Goal: Transaction & Acquisition: Purchase product/service

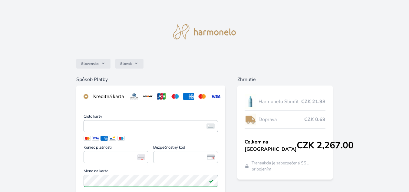
scroll to position [55, 0]
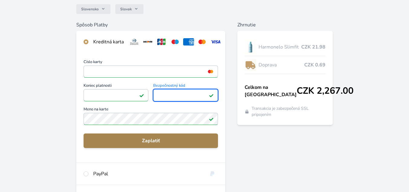
click at [162, 143] on span "Zaplatiť" at bounding box center [150, 140] width 125 height 7
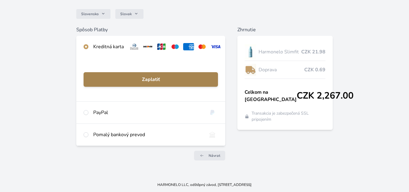
scroll to position [54, 0]
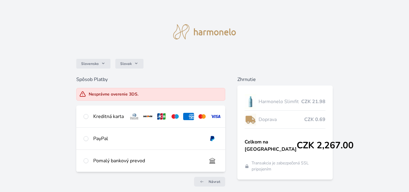
click at [95, 120] on div "Kreditná karta" at bounding box center [108, 116] width 31 height 7
radio input "true"
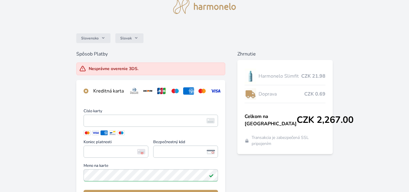
scroll to position [92, 0]
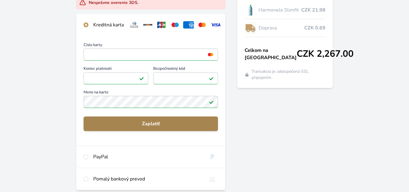
click at [162, 126] on span "Zaplatiť" at bounding box center [150, 123] width 125 height 7
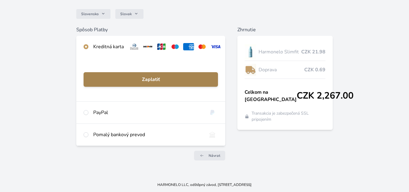
scroll to position [54, 0]
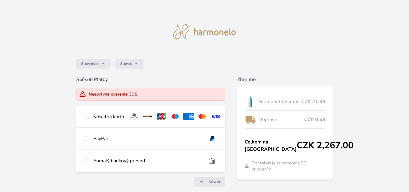
scroll to position [31, 0]
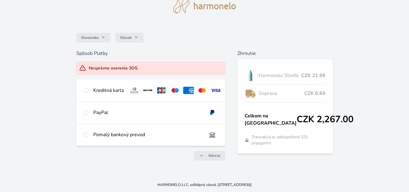
click at [105, 87] on div "Kreditná karta" at bounding box center [108, 90] width 31 height 7
radio input "true"
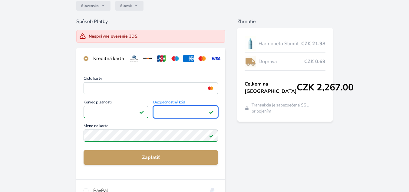
scroll to position [80, 0]
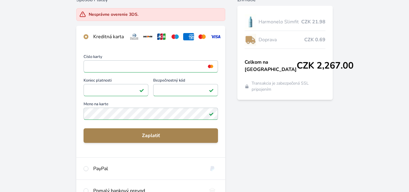
click at [163, 139] on span "Zaplatiť" at bounding box center [150, 135] width 125 height 7
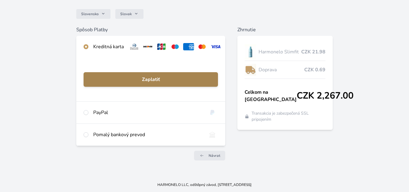
scroll to position [54, 0]
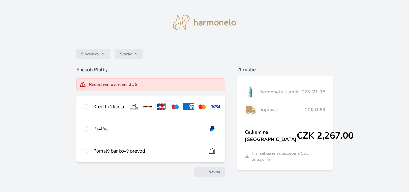
scroll to position [31, 0]
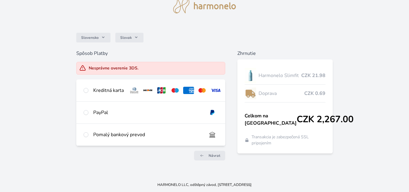
click at [100, 82] on div "Kreditná karta" at bounding box center [150, 90] width 149 height 22
radio input "true"
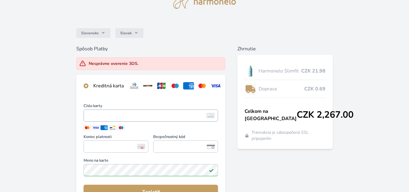
click at [112, 115] on span "<p>Your browser does not support iframes.</p>" at bounding box center [151, 115] width 135 height 12
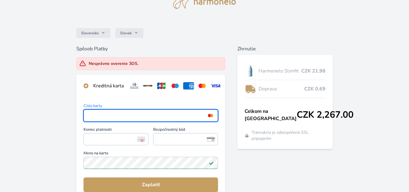
click at [57, 128] on div "Slovensko Slovak Spôsob Platby Nesprávne overenie 3DS. Kreditná karta Číslo kar…" at bounding box center [204, 125] width 409 height 313
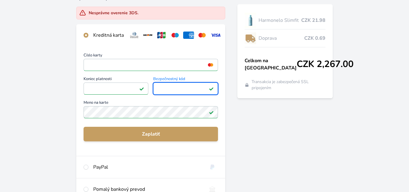
scroll to position [88, 0]
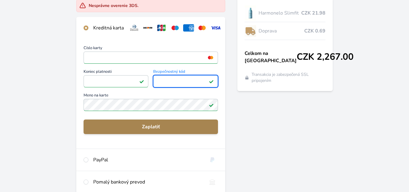
click at [203, 130] on span "Zaplatiť" at bounding box center [150, 126] width 125 height 7
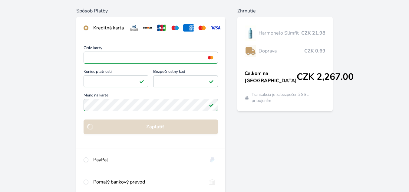
scroll to position [54, 0]
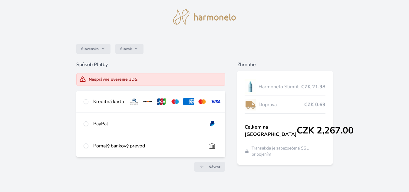
scroll to position [31, 0]
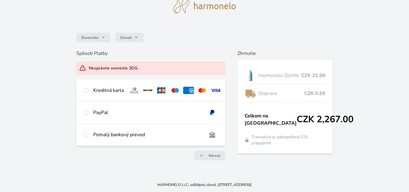
click at [107, 87] on div "Kreditná karta" at bounding box center [108, 90] width 31 height 7
radio input "true"
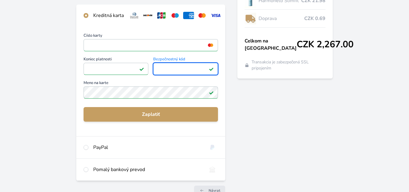
scroll to position [110, 0]
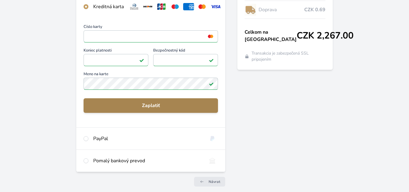
click at [159, 109] on span "Zaplatiť" at bounding box center [150, 105] width 125 height 7
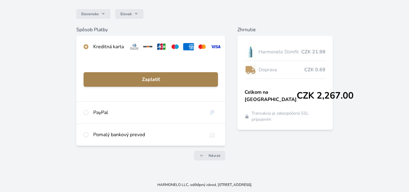
scroll to position [54, 0]
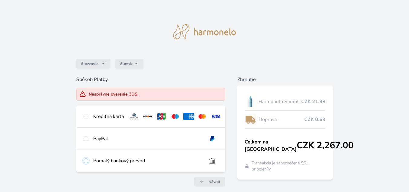
click at [85, 163] on input "radio" at bounding box center [86, 160] width 5 height 5
radio input "true"
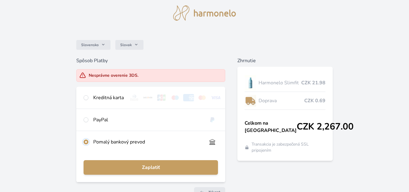
scroll to position [40, 0]
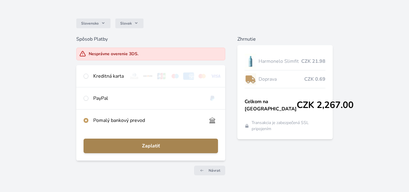
click at [163, 149] on span "Zaplatiť" at bounding box center [150, 145] width 125 height 7
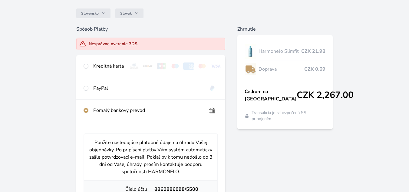
scroll to position [51, 0]
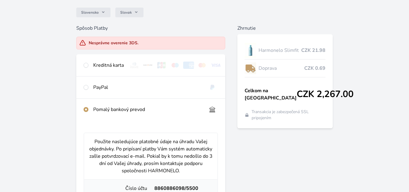
click at [101, 66] on div "Kreditná karta" at bounding box center [108, 65] width 31 height 7
radio input "true"
radio input "false"
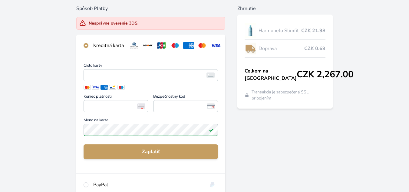
scroll to position [84, 0]
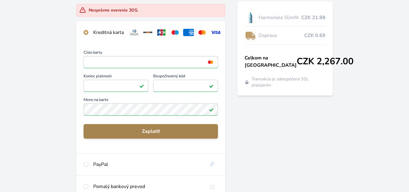
click at [173, 135] on span "Zaplatiť" at bounding box center [150, 131] width 125 height 7
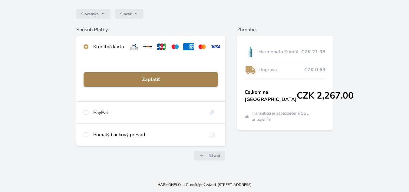
scroll to position [54, 0]
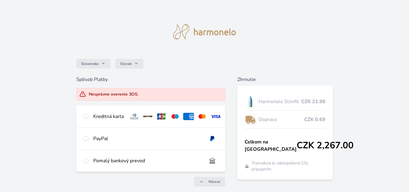
scroll to position [31, 0]
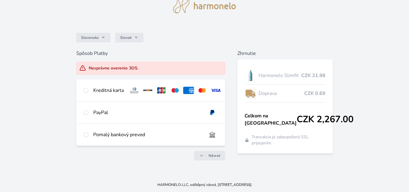
click at [100, 87] on div "Kreditná karta" at bounding box center [108, 90] width 31 height 7
radio input "true"
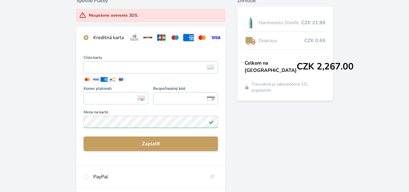
scroll to position [81, 0]
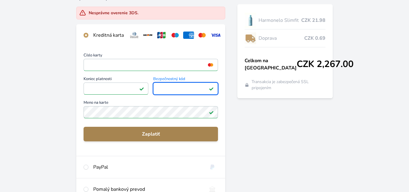
click at [146, 138] on span "Zaplatiť" at bounding box center [150, 133] width 125 height 7
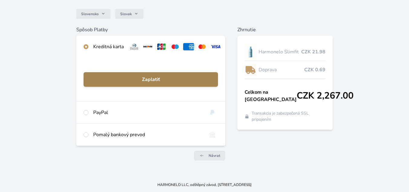
scroll to position [54, 0]
